Goal: Navigation & Orientation: Find specific page/section

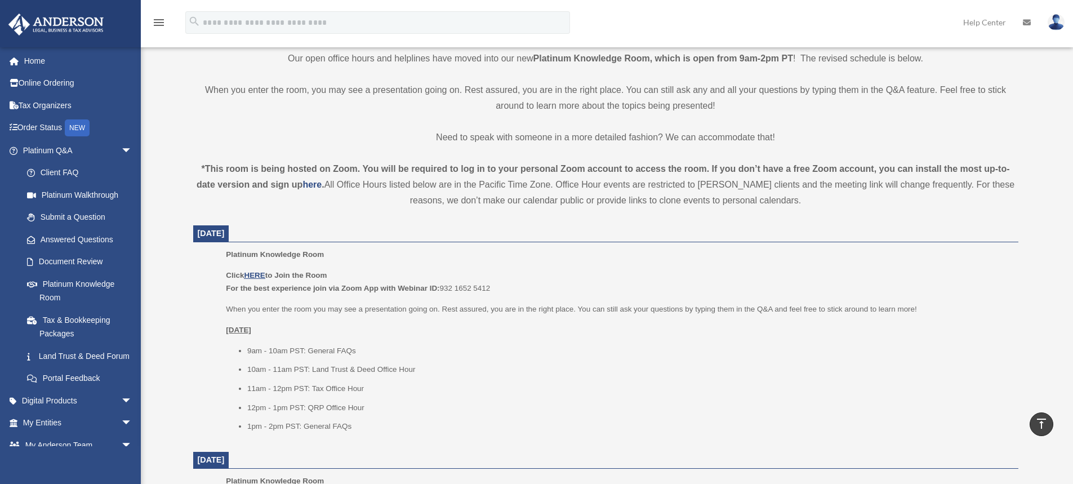
scroll to position [293, 0]
click at [88, 239] on link "Answered Questions" at bounding box center [83, 239] width 134 height 23
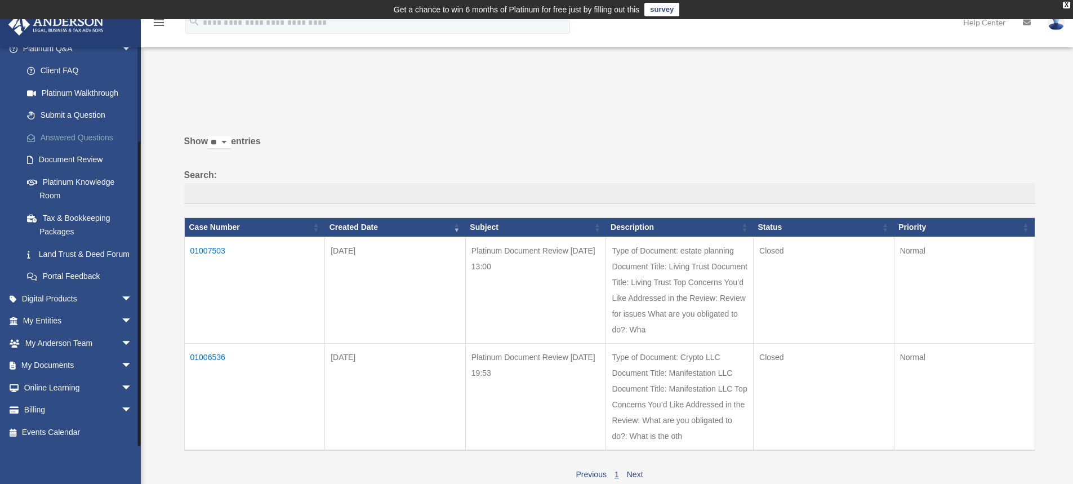
scroll to position [115, 0]
click at [121, 295] on span "arrow_drop_down" at bounding box center [132, 298] width 23 height 23
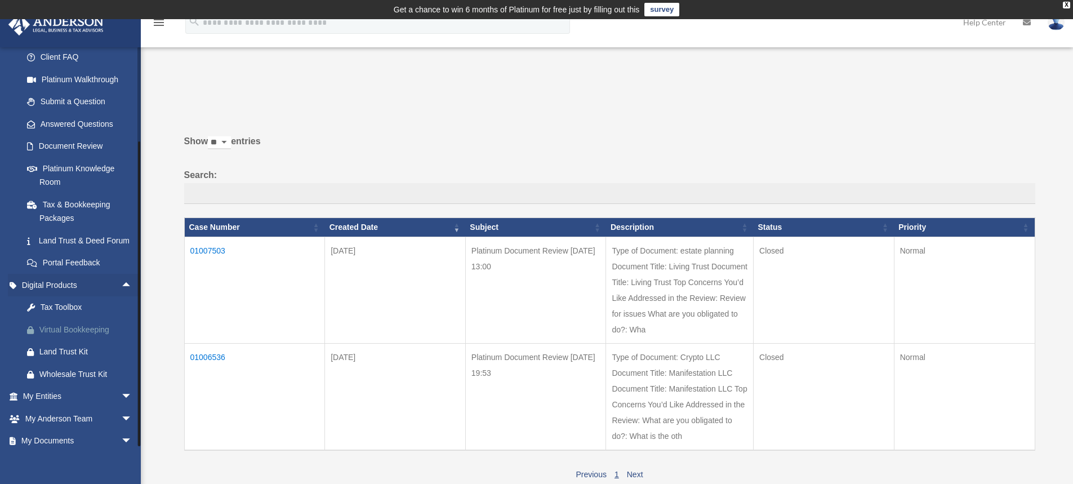
click at [87, 337] on div "Virtual Bookkeeping" at bounding box center [87, 330] width 96 height 14
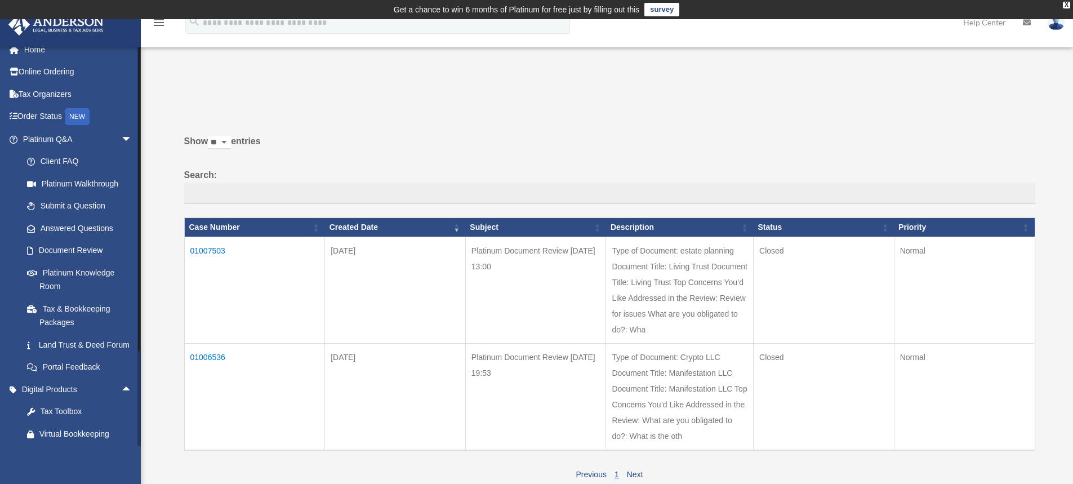
scroll to position [0, 0]
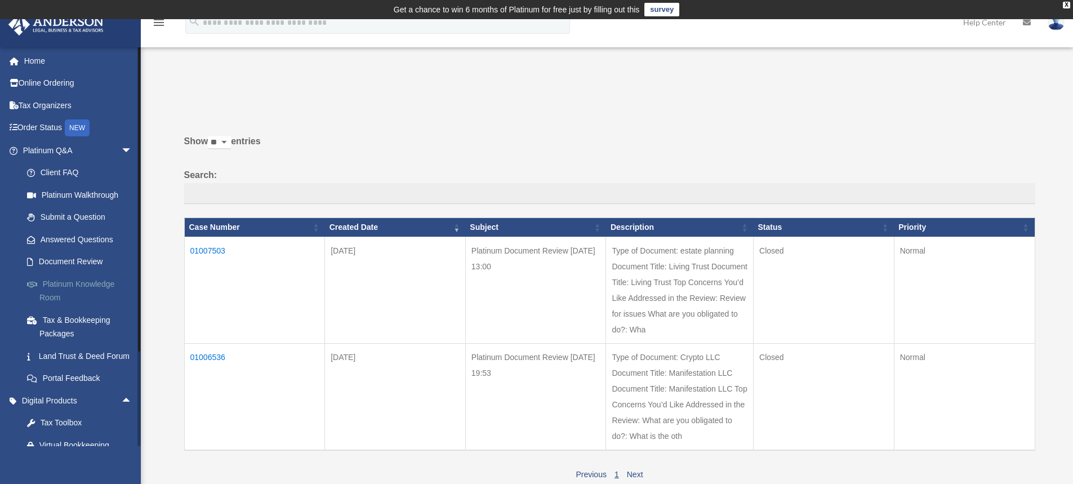
click at [76, 283] on link "Platinum Knowledge Room" at bounding box center [83, 291] width 134 height 36
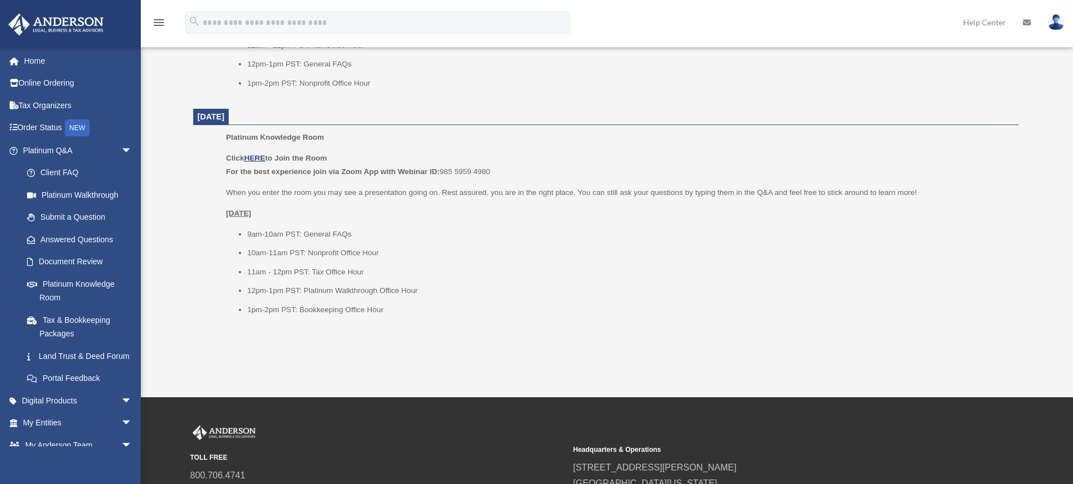
scroll to position [1447, 0]
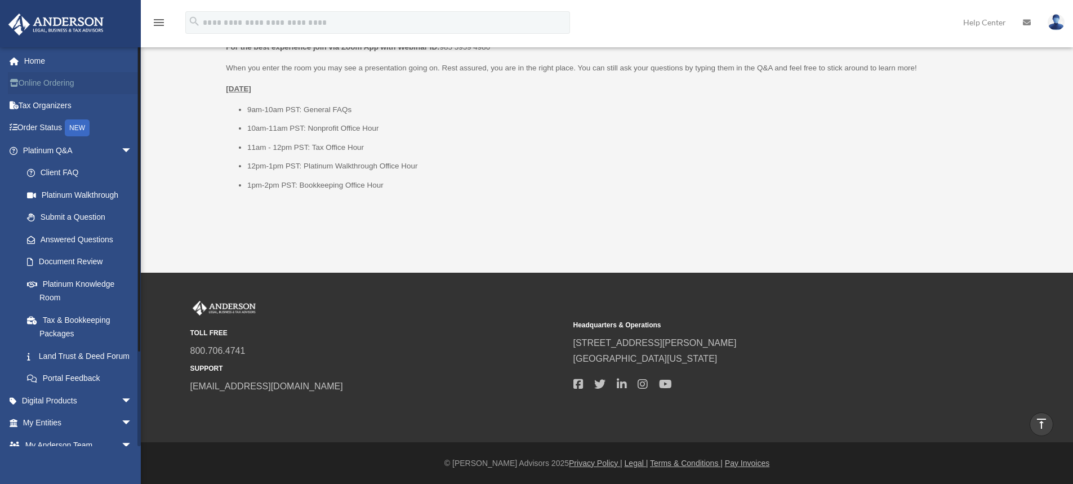
click at [59, 81] on link "Online Ordering" at bounding box center [78, 83] width 141 height 23
